Goal: Information Seeking & Learning: Learn about a topic

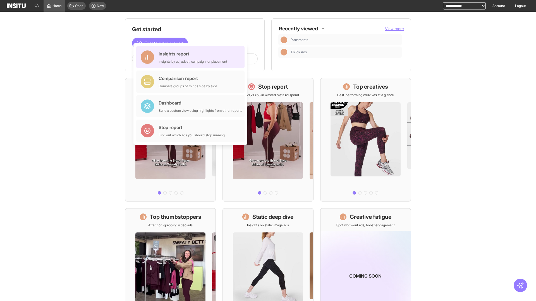
click at [192, 57] on div "Insights report Insights by ad, adset, campaign, or placement" at bounding box center [192, 56] width 69 height 13
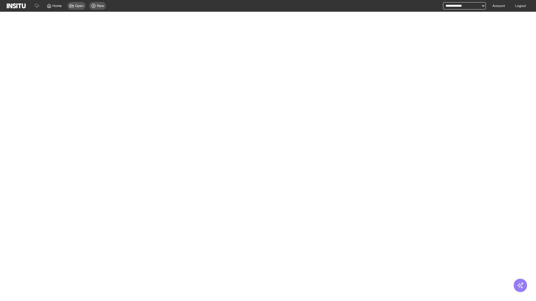
select select "**"
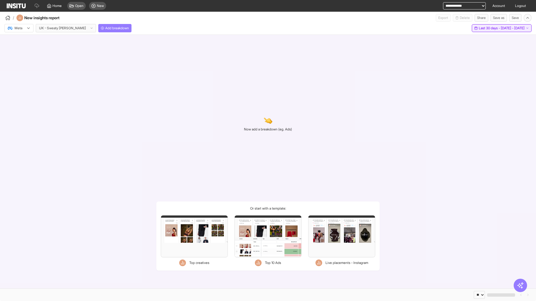
click at [491, 28] on span "Last 30 days - [DATE] - [DATE]" at bounding box center [501, 28] width 46 height 4
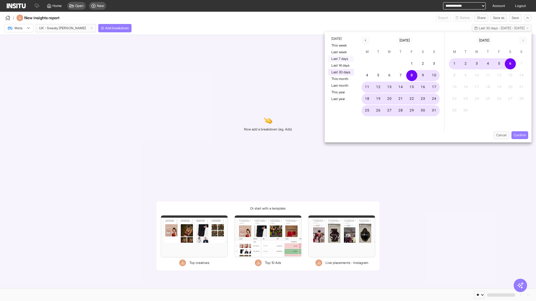
click at [340, 59] on button "Last 7 days" at bounding box center [341, 59] width 26 height 7
